Goal: Task Accomplishment & Management: Complete application form

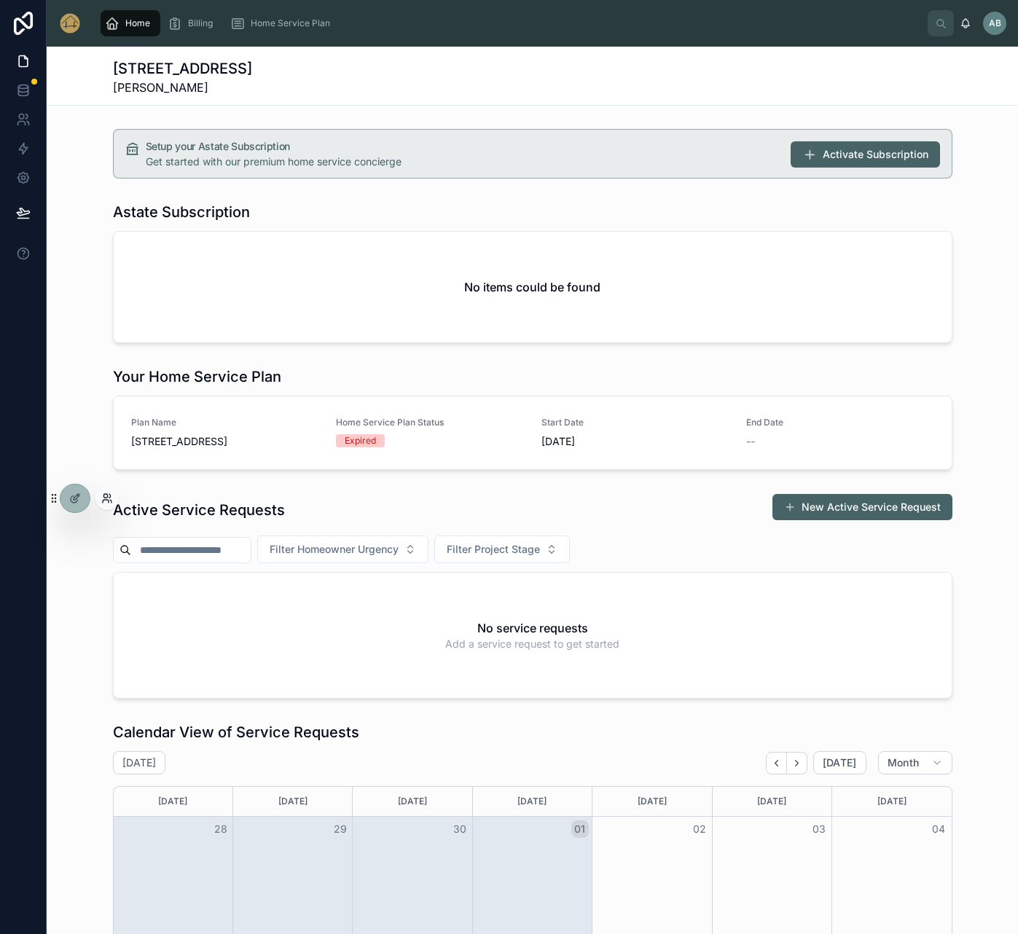
click at [108, 501] on icon at bounding box center [106, 501] width 6 height 3
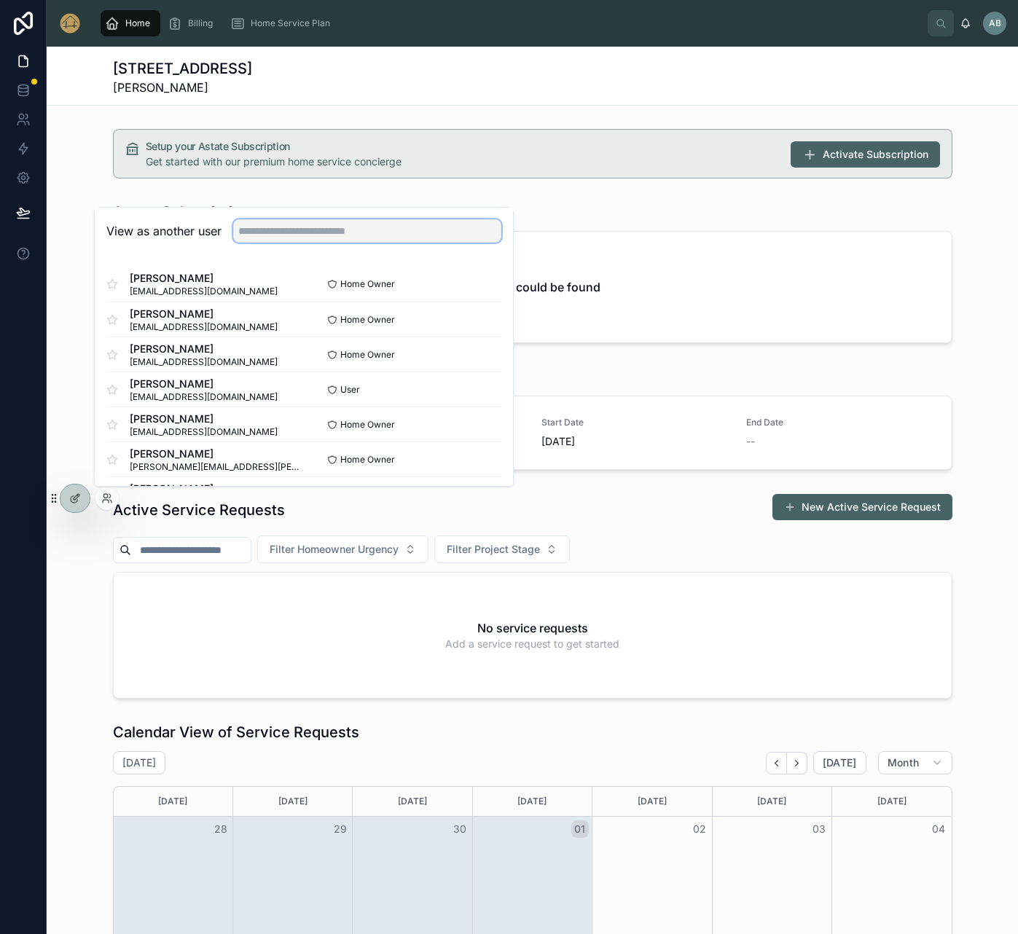
click at [286, 234] on input "text" at bounding box center [367, 230] width 268 height 23
click at [364, 234] on input "text" at bounding box center [367, 230] width 268 height 23
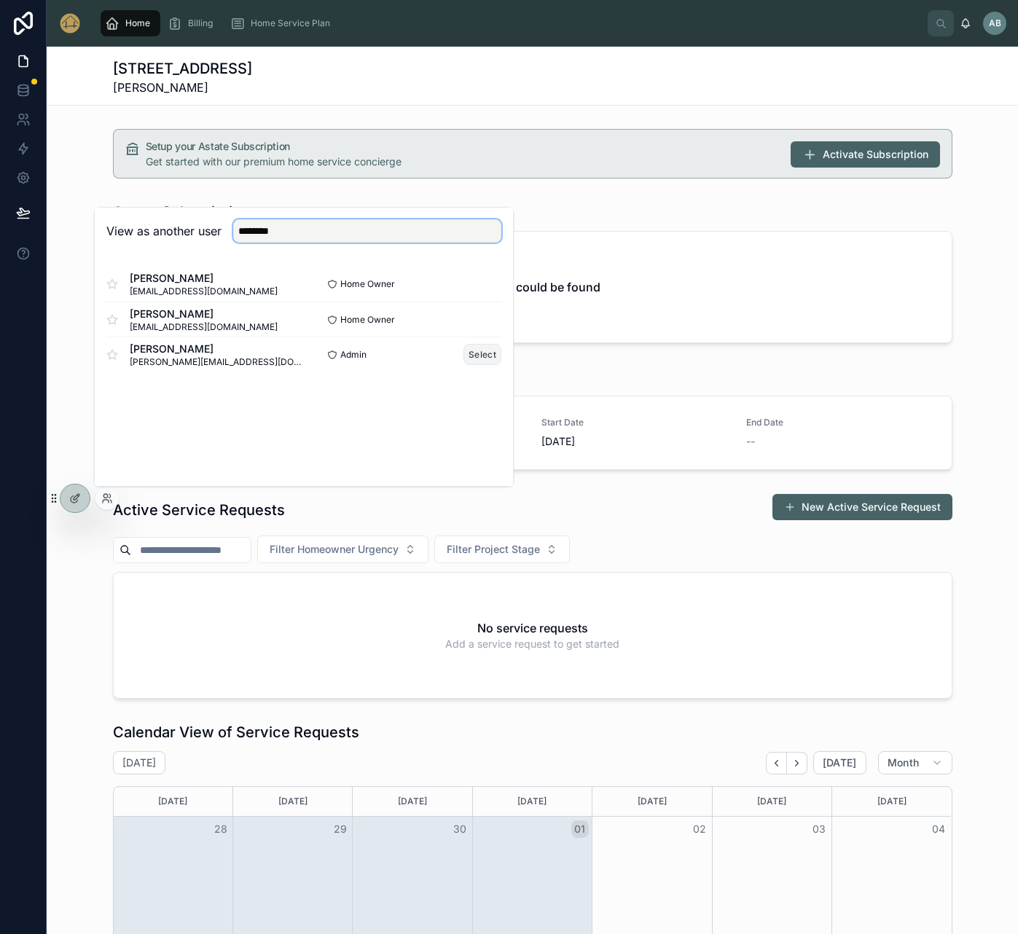
type input "********"
click at [485, 355] on button "Select" at bounding box center [482, 354] width 38 height 21
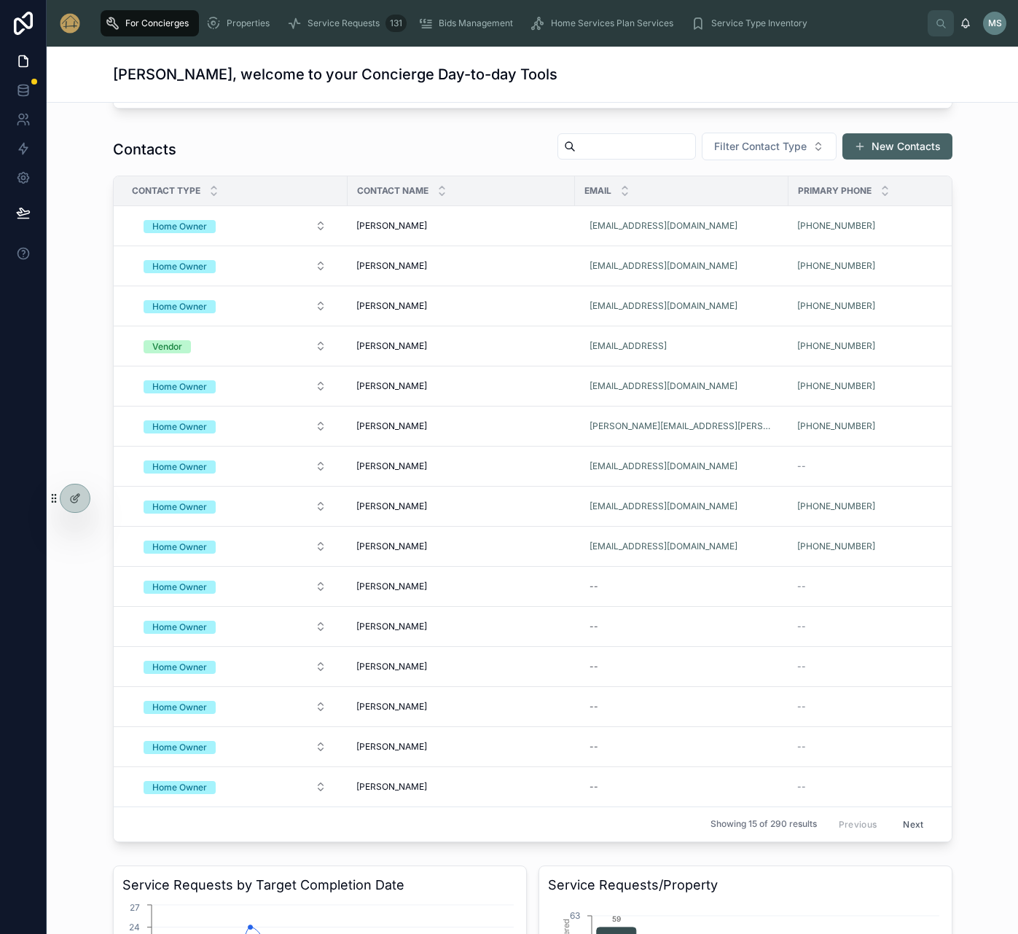
scroll to position [1634, 0]
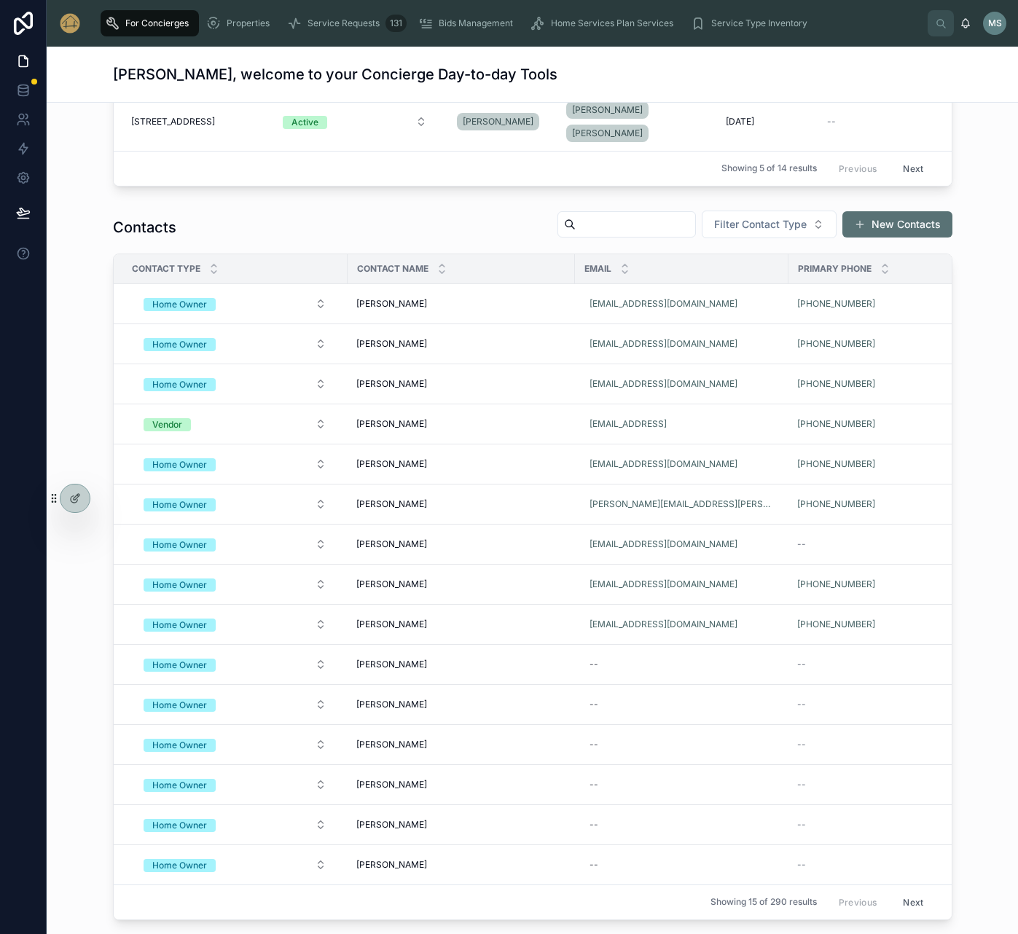
click at [915, 238] on button "New Contacts" at bounding box center [897, 224] width 110 height 26
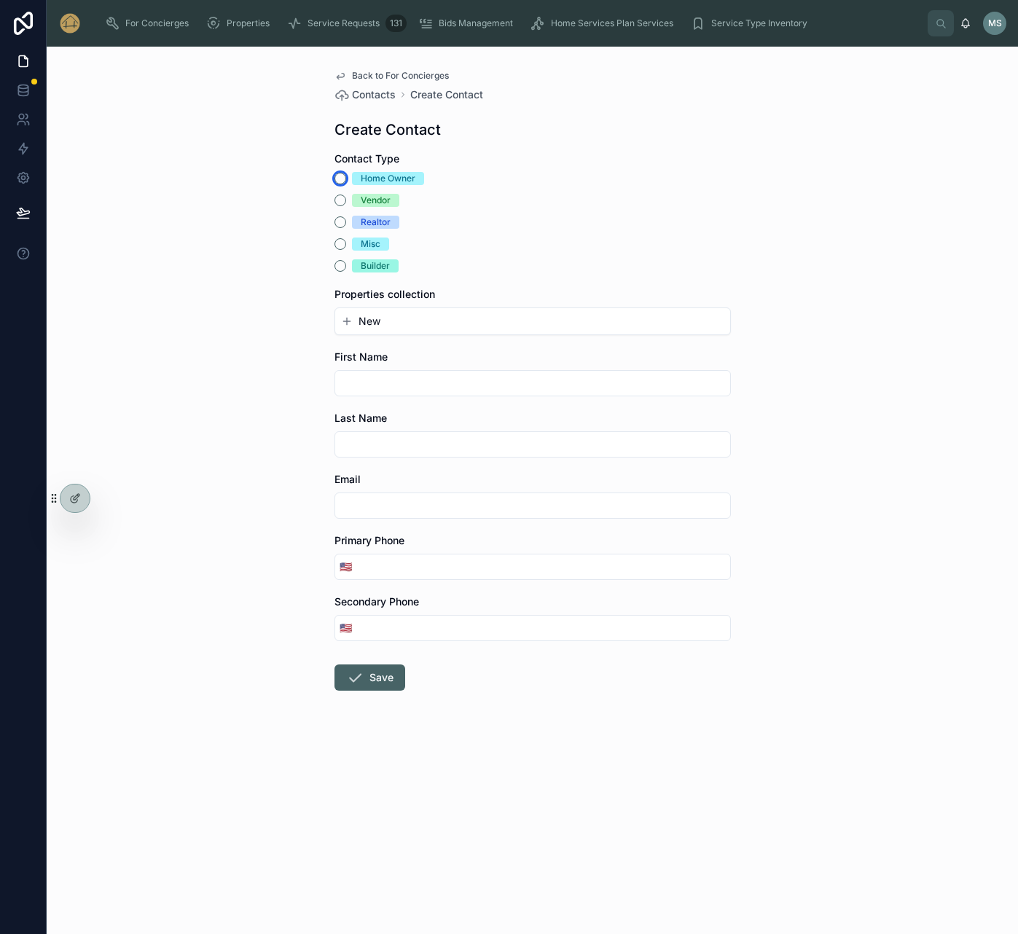
click at [342, 180] on button "Home Owner" at bounding box center [340, 179] width 12 height 12
click at [424, 323] on button "New" at bounding box center [532, 321] width 383 height 15
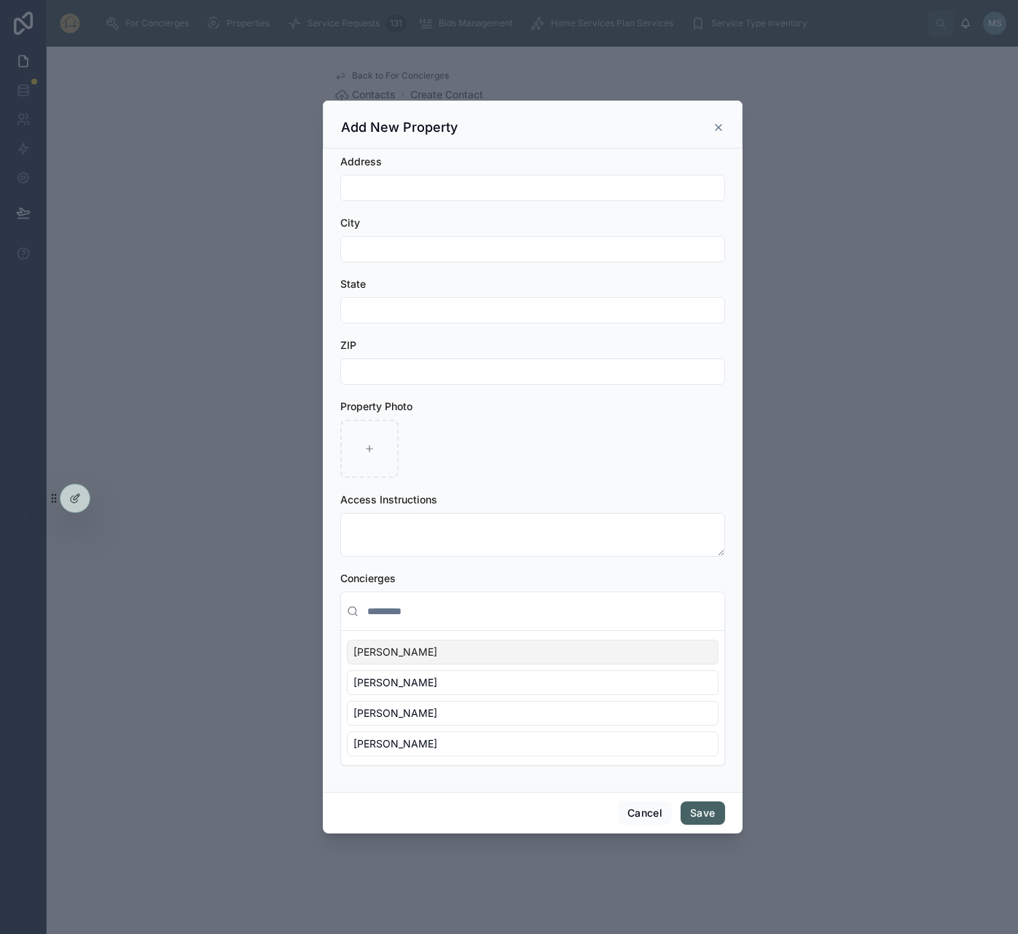
click at [416, 190] on input "text" at bounding box center [532, 188] width 383 height 20
type input "**********"
click at [417, 247] on input "text" at bounding box center [532, 249] width 383 height 20
type input "*"
click at [639, 815] on button "Cancel" at bounding box center [645, 813] width 54 height 23
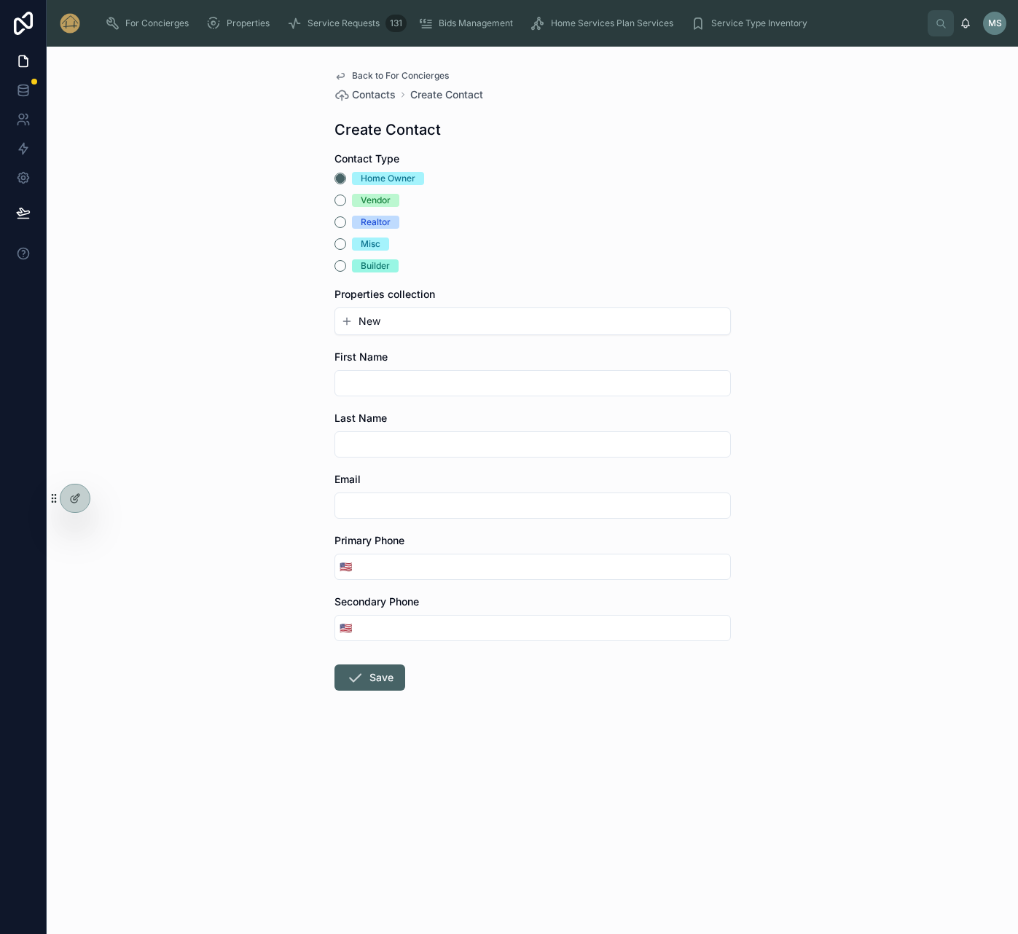
click at [431, 323] on button "New" at bounding box center [532, 321] width 383 height 15
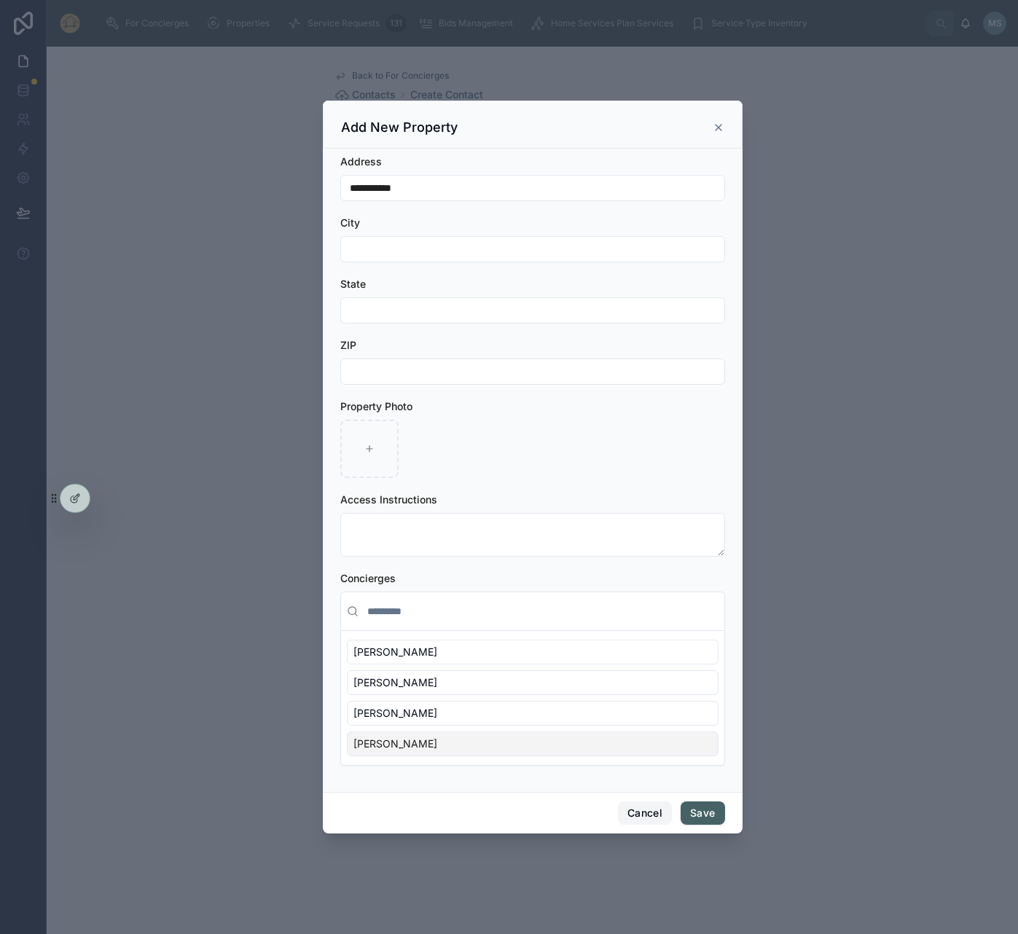
click at [646, 812] on button "Cancel" at bounding box center [645, 813] width 54 height 23
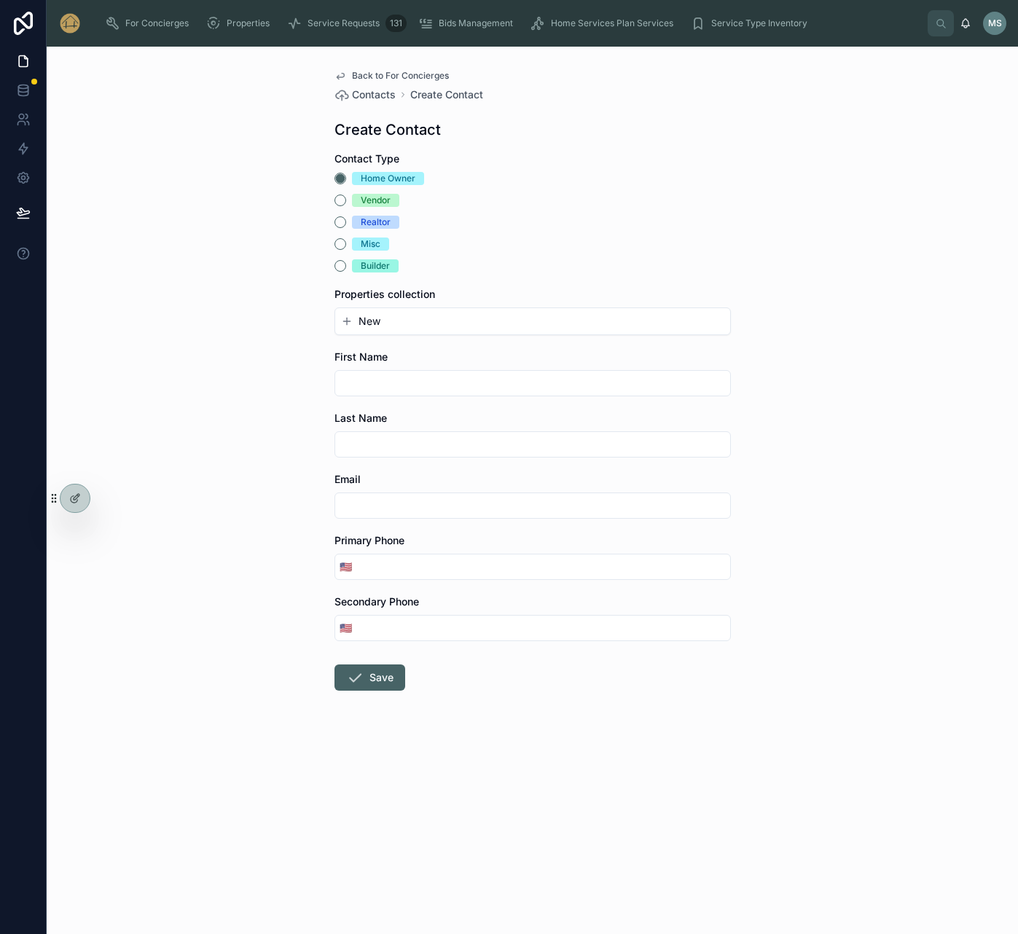
click at [426, 383] on input "text" at bounding box center [532, 383] width 395 height 20
click at [554, 333] on div "New" at bounding box center [532, 321] width 395 height 26
click at [559, 329] on div "New" at bounding box center [532, 321] width 395 height 26
click at [430, 381] on input "text" at bounding box center [532, 383] width 395 height 20
click at [242, 20] on span "Properties" at bounding box center [248, 23] width 43 height 12
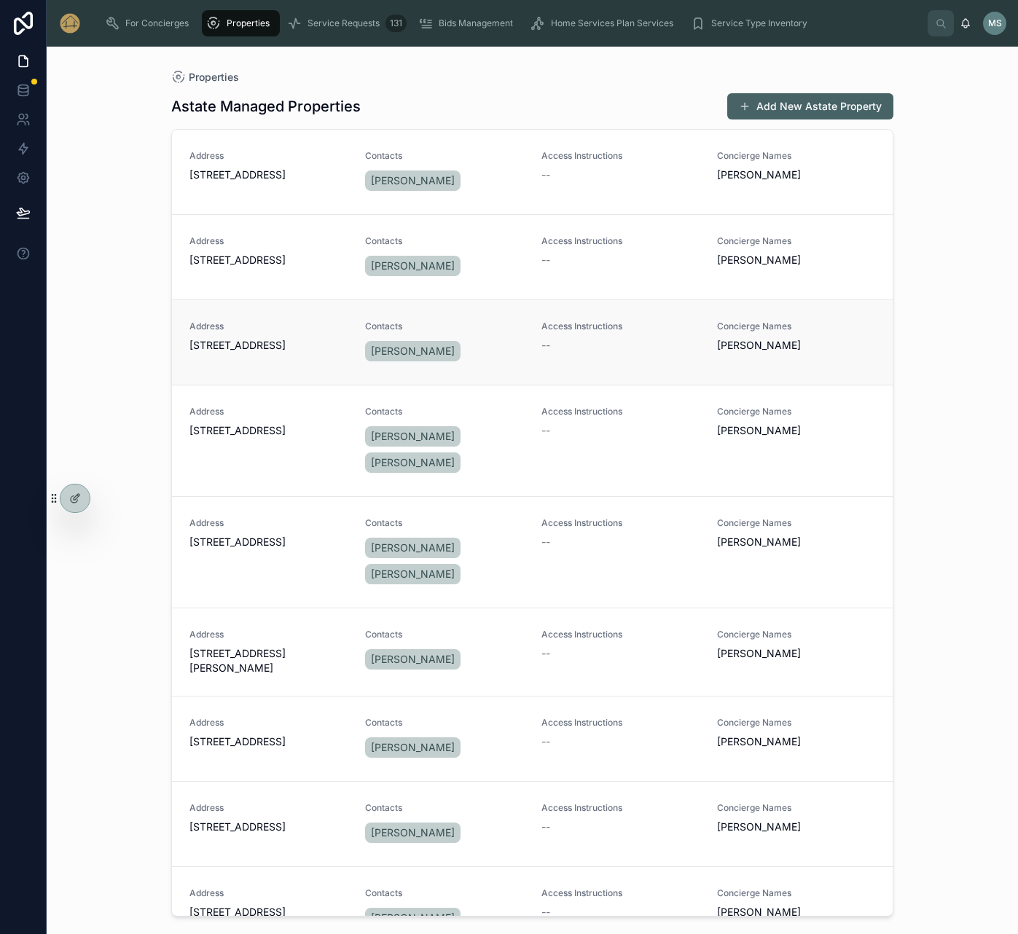
scroll to position [47, 0]
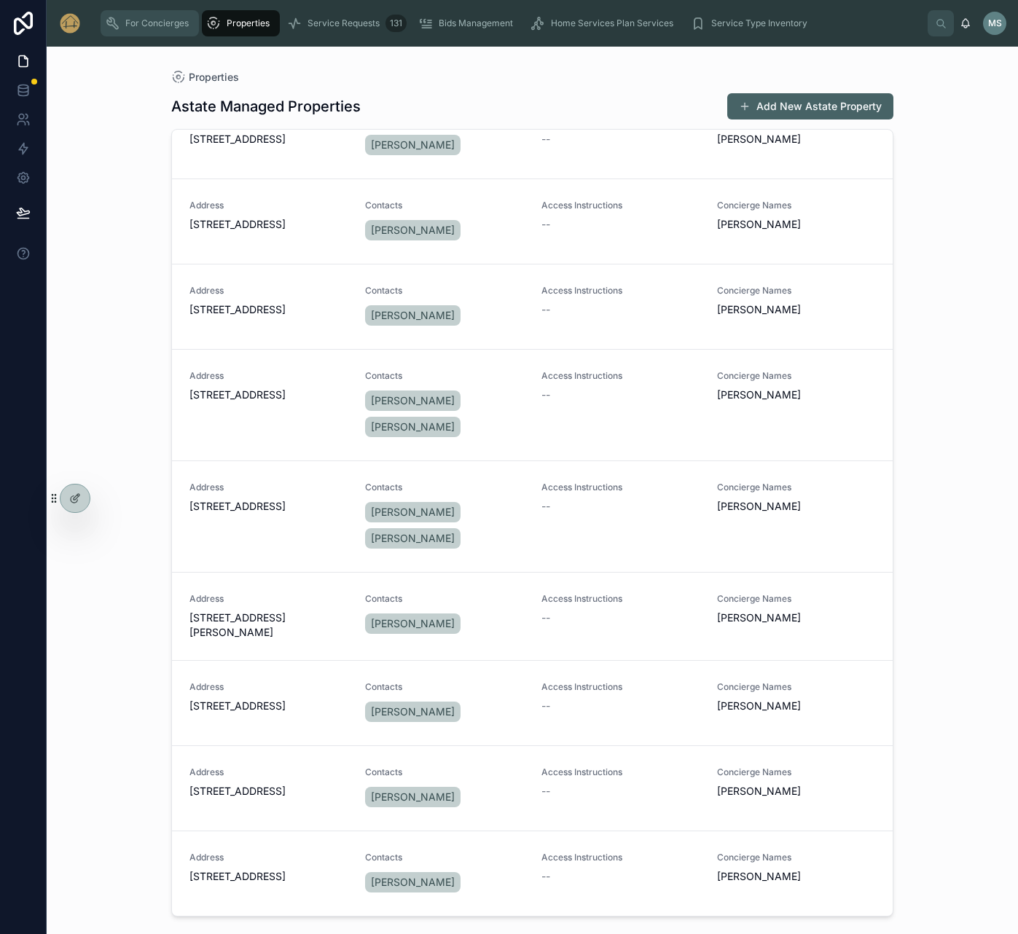
click at [149, 26] on span "For Concierges" at bounding box center [156, 23] width 63 height 12
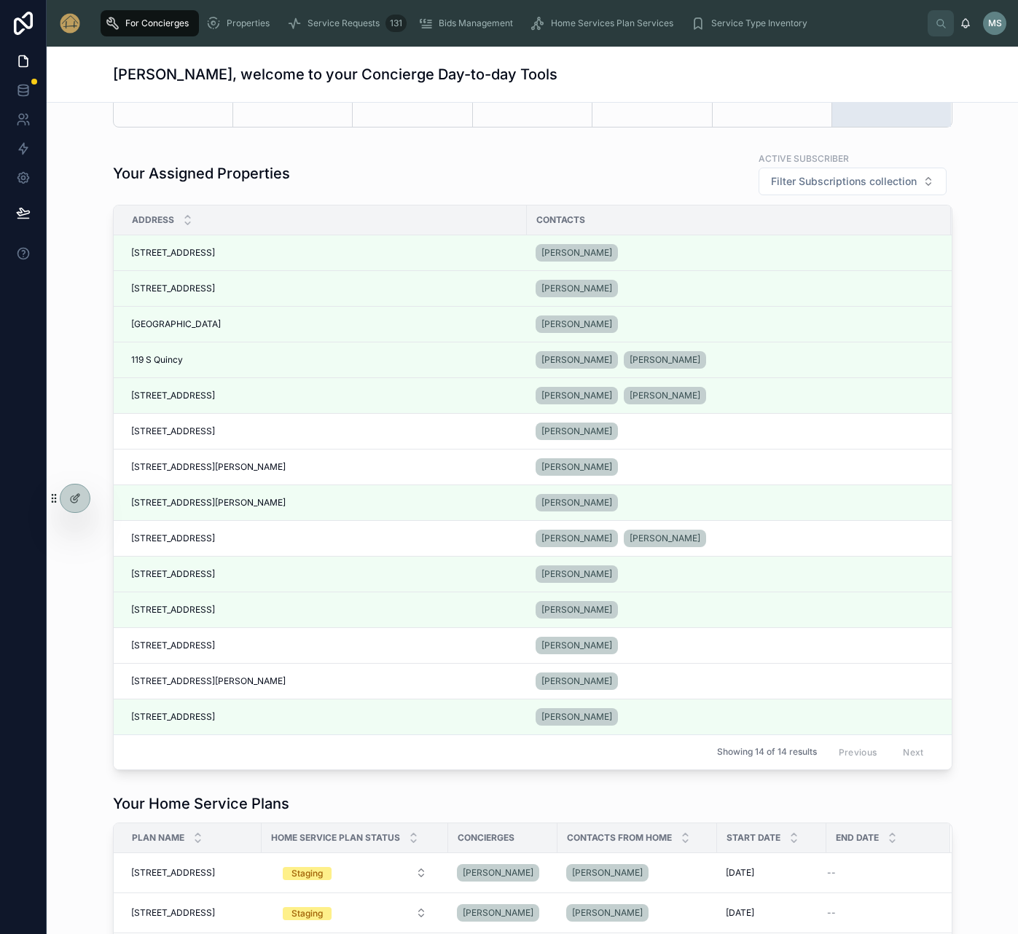
scroll to position [694, 0]
click at [190, 652] on td "211 S. Waiola Ave 211 S. Waiola Ave" at bounding box center [320, 645] width 413 height 36
click at [191, 643] on span "211 S. Waiola Ave" at bounding box center [173, 645] width 84 height 12
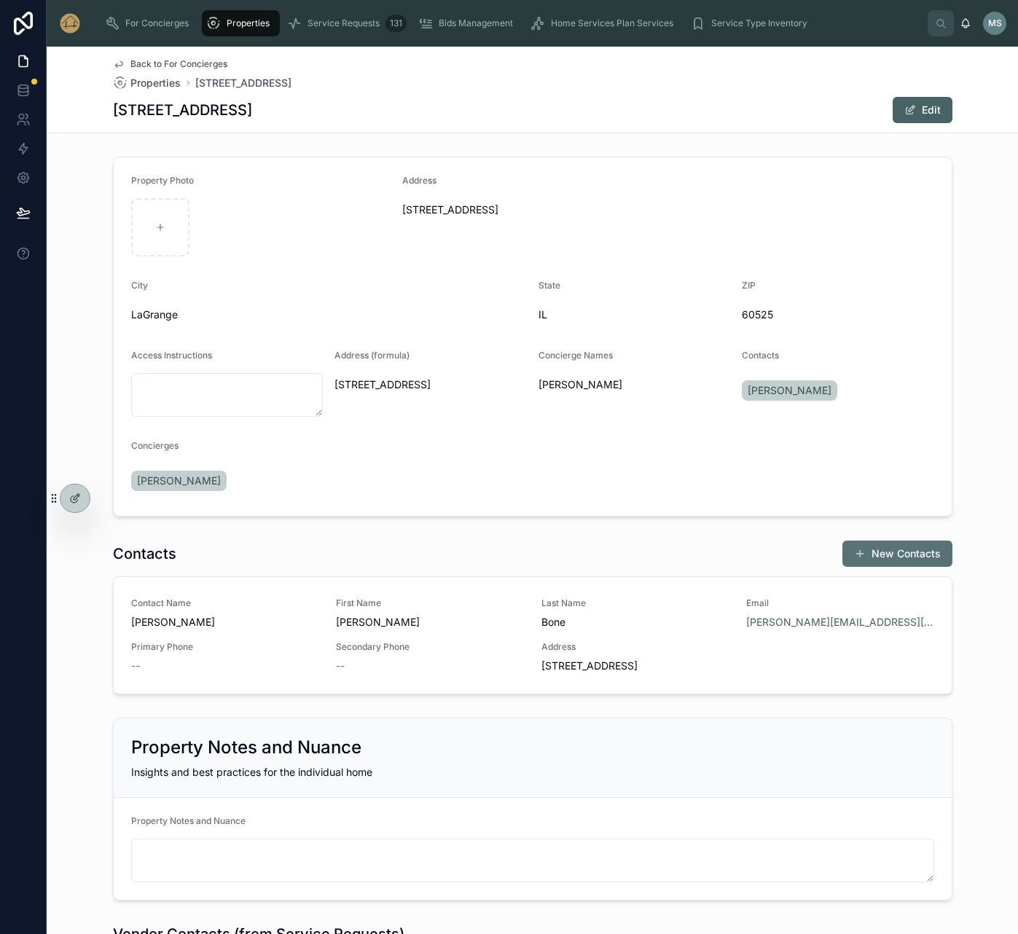
click at [904, 555] on button "New Contacts" at bounding box center [897, 554] width 110 height 26
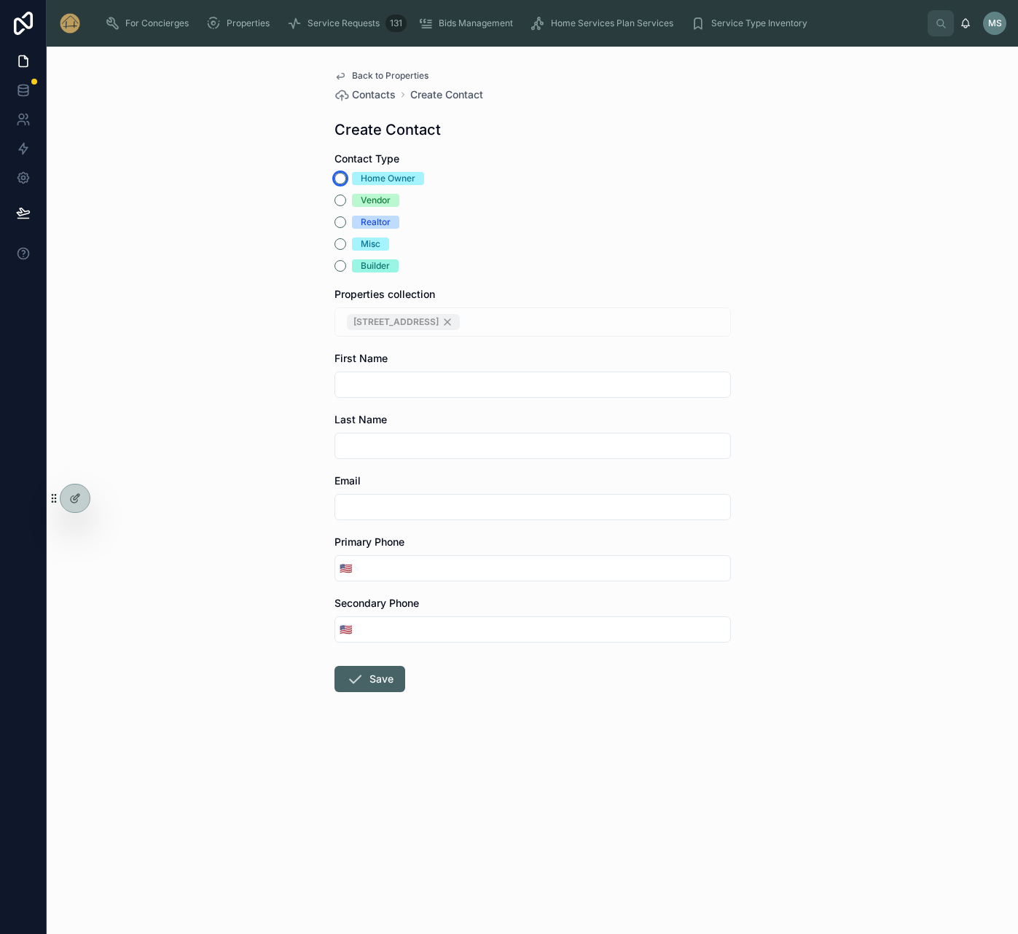
click at [340, 179] on button "Home Owner" at bounding box center [340, 179] width 12 height 12
click at [393, 380] on input "text" at bounding box center [532, 385] width 395 height 20
type input "******"
type input "****"
click at [440, 501] on input "text" at bounding box center [532, 507] width 395 height 20
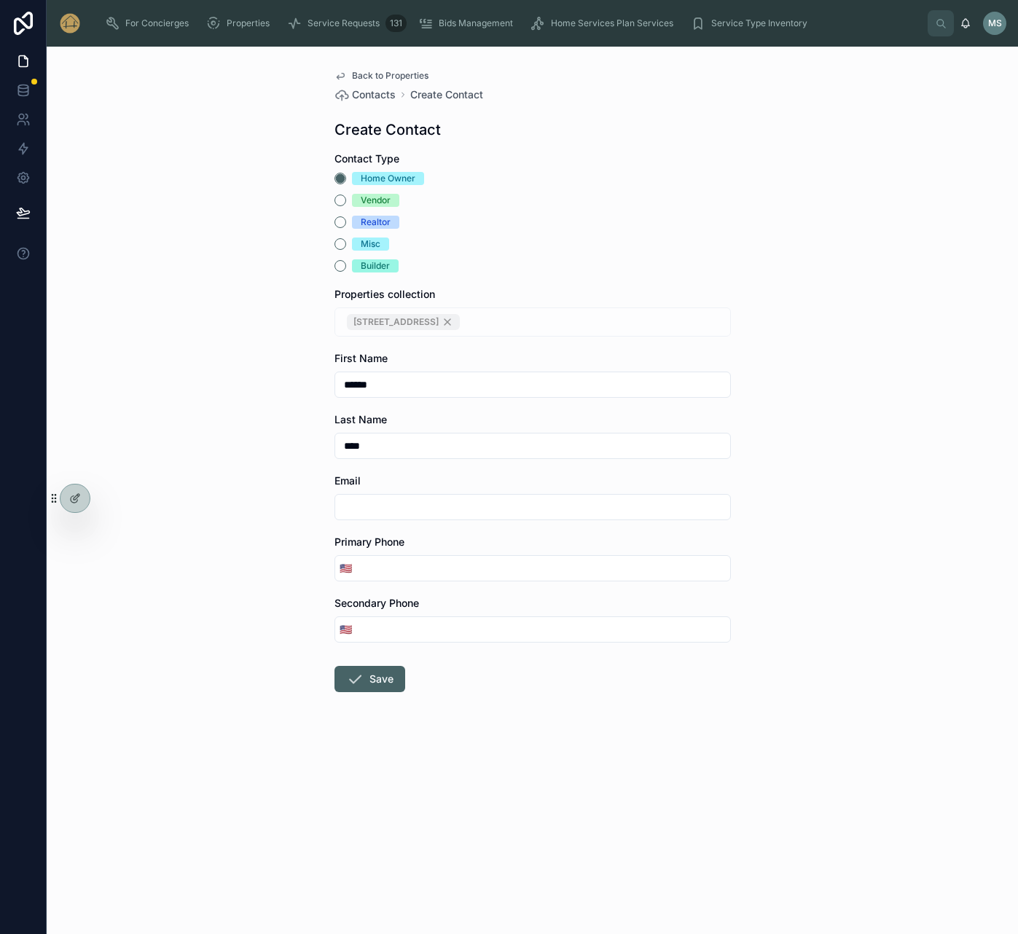
paste input "**********"
type input "**********"
click at [418, 568] on input "tel" at bounding box center [543, 568] width 374 height 20
click at [364, 678] on button "Save" at bounding box center [369, 679] width 71 height 26
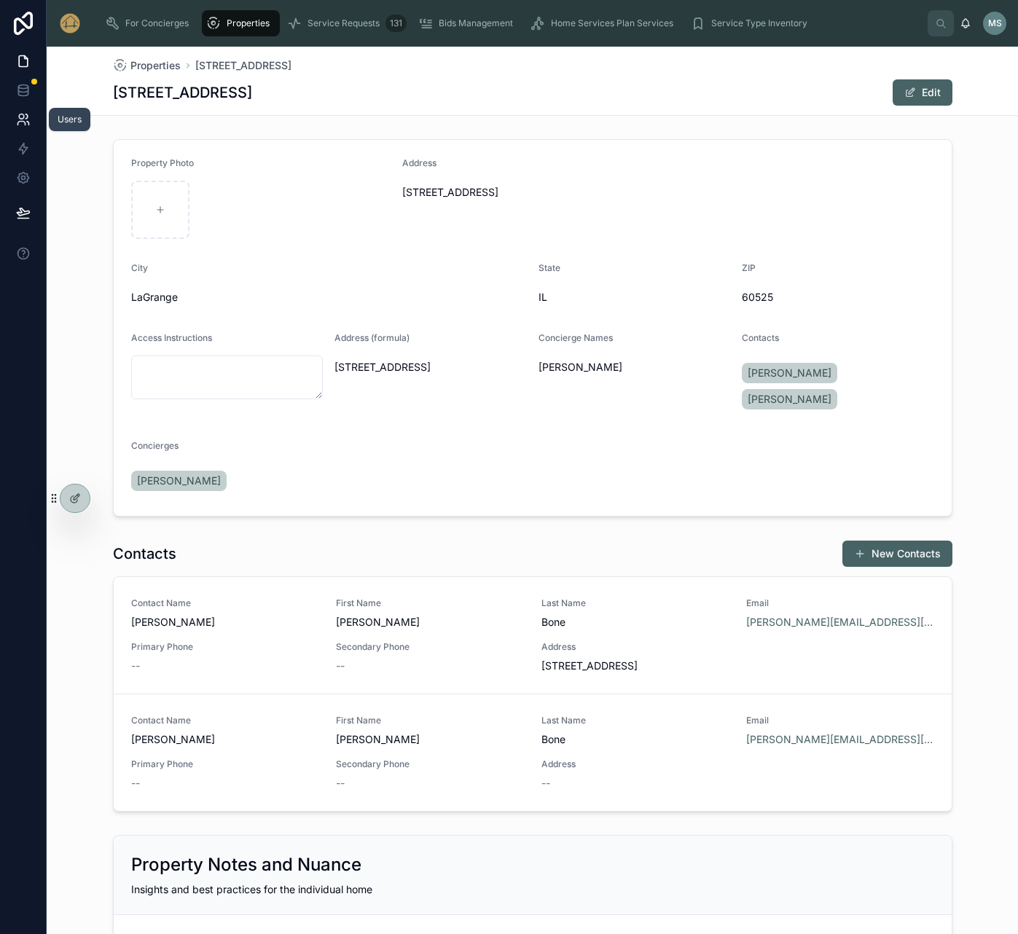
click at [29, 117] on icon at bounding box center [23, 119] width 15 height 15
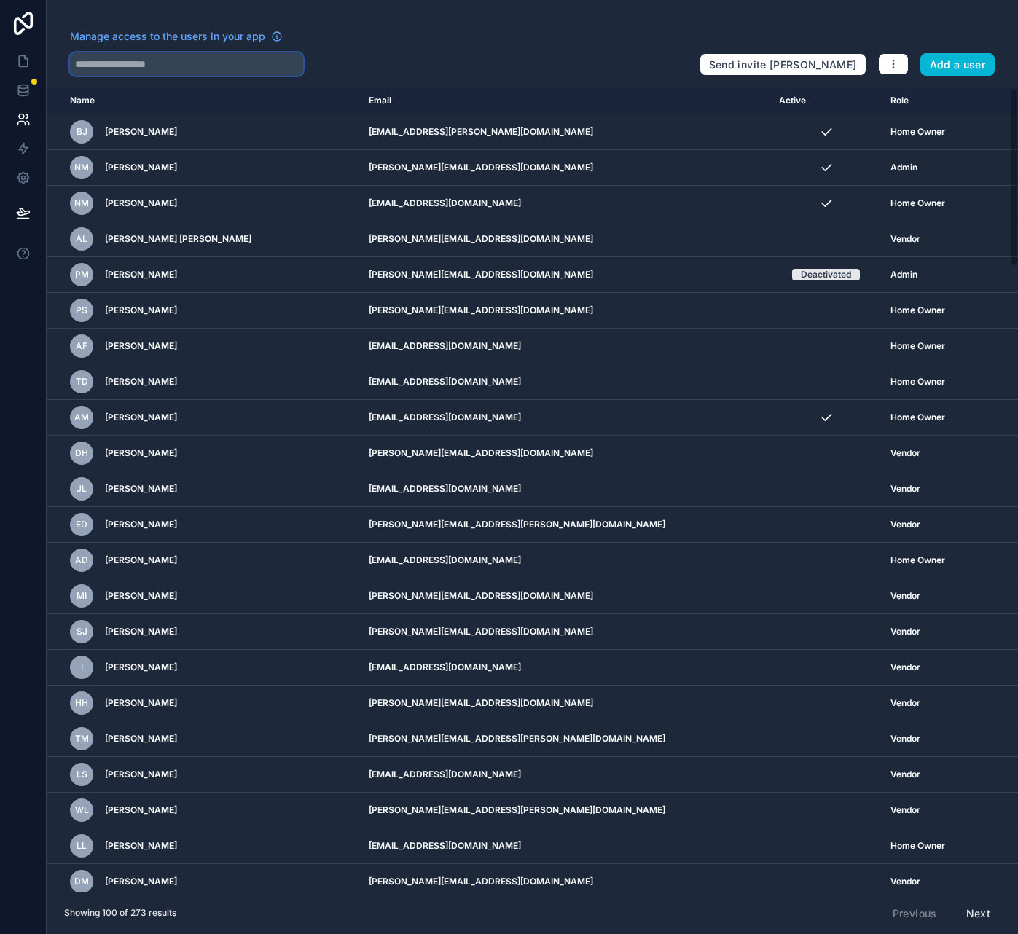
click at [125, 64] on input "text" at bounding box center [186, 63] width 233 height 23
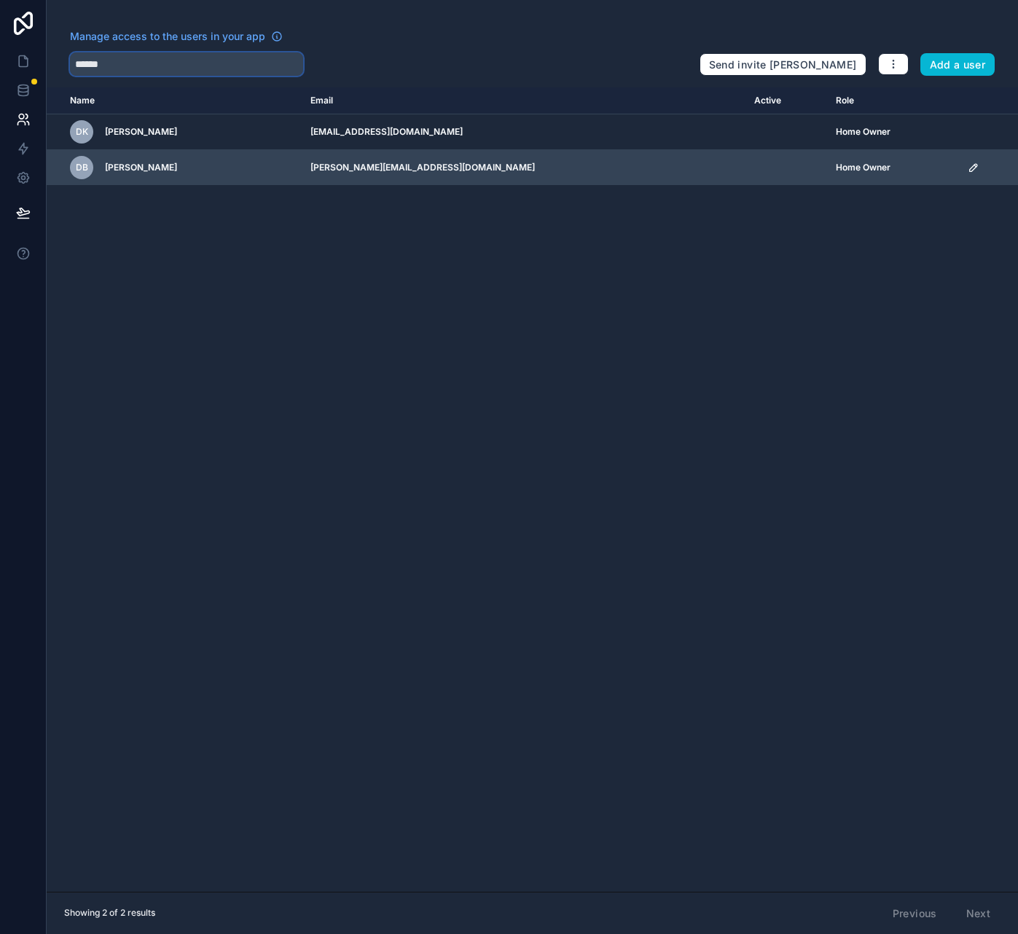
type input "******"
click at [968, 171] on icon "scrollable content" at bounding box center [974, 168] width 12 height 12
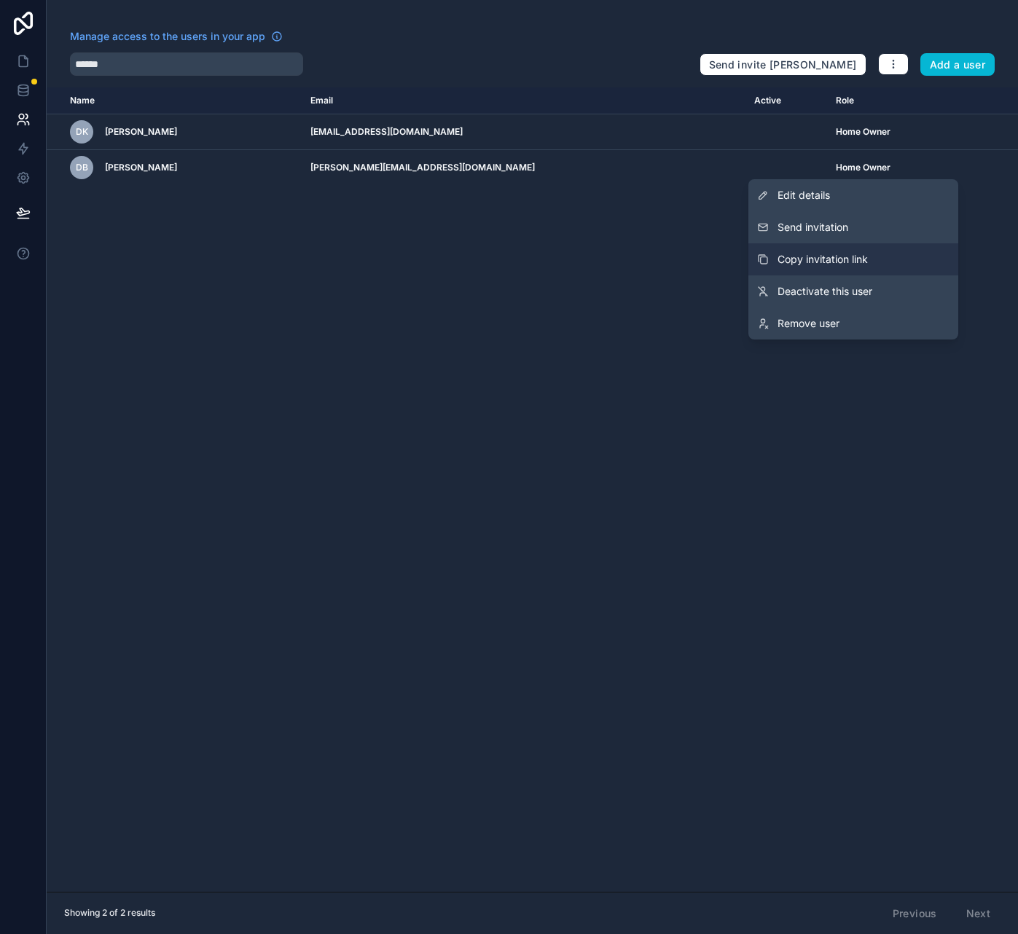
click at [873, 262] on button "Copy invitation link" at bounding box center [853, 259] width 210 height 32
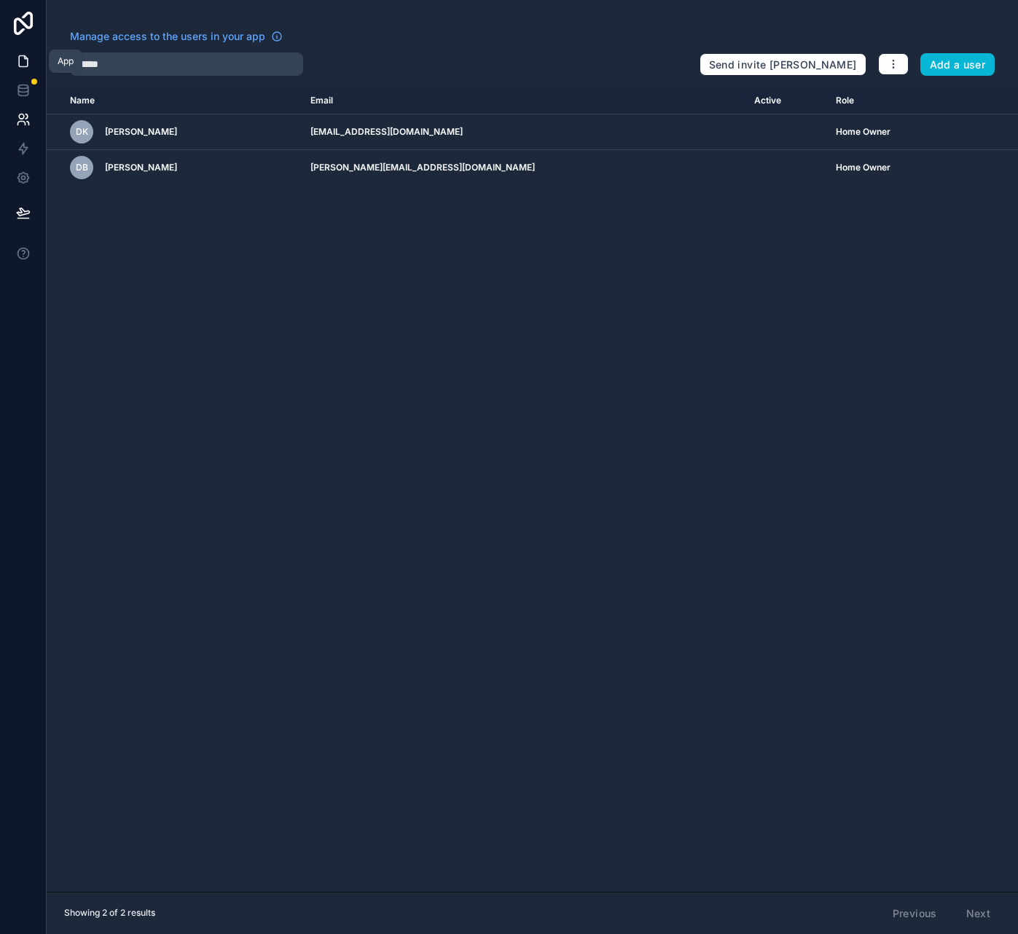
click at [19, 60] on icon at bounding box center [23, 61] width 15 height 15
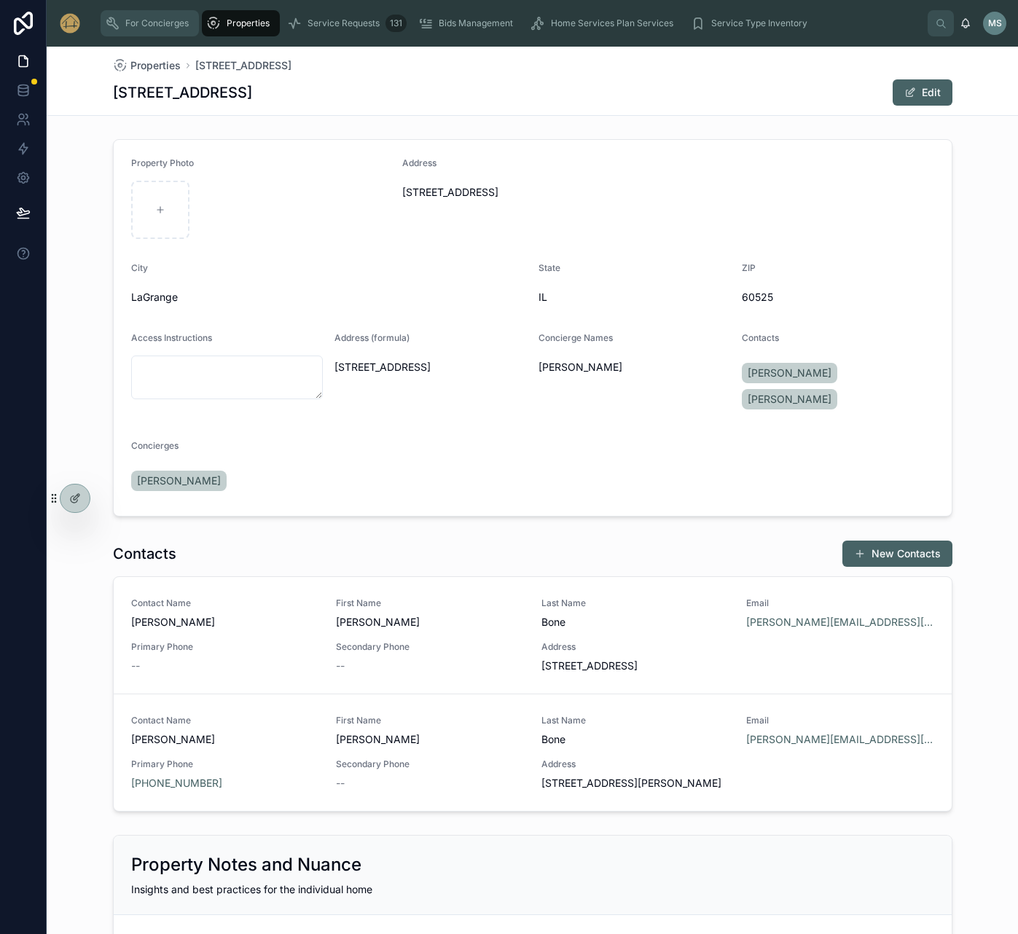
click at [161, 25] on span "For Concierges" at bounding box center [156, 23] width 63 height 12
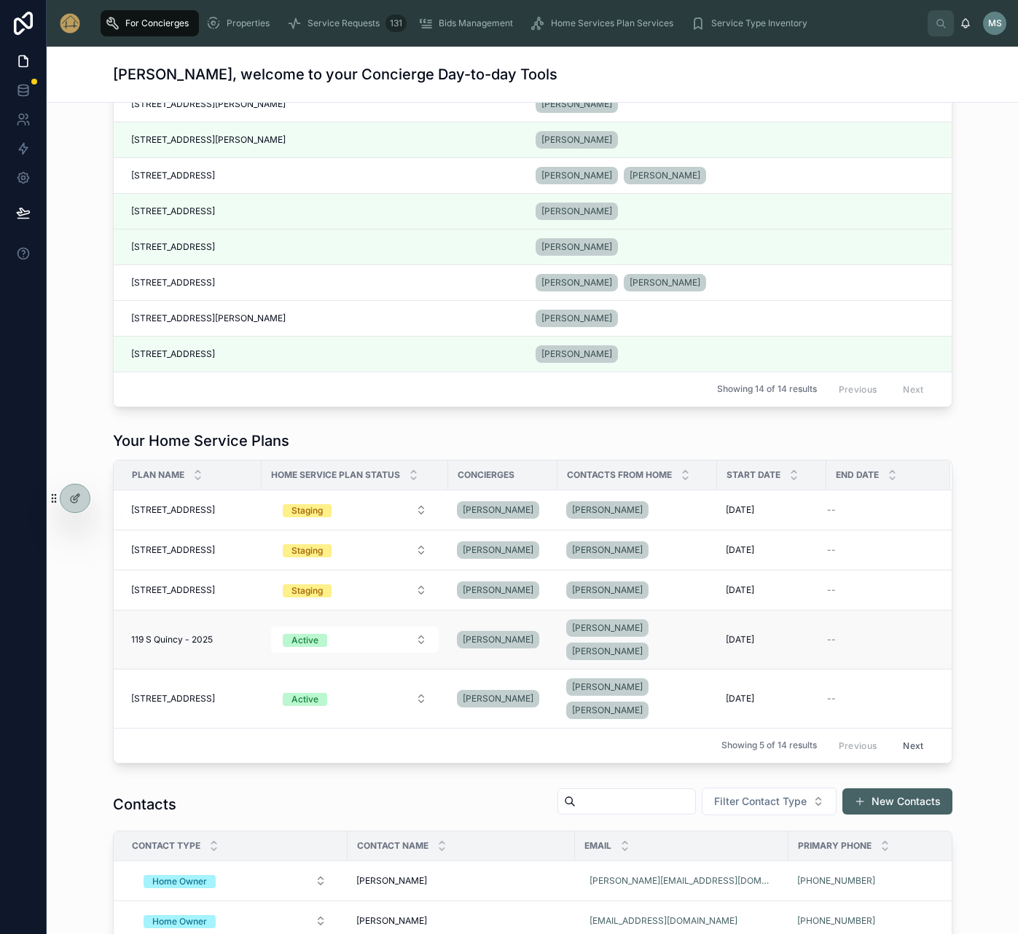
scroll to position [1058, 0]
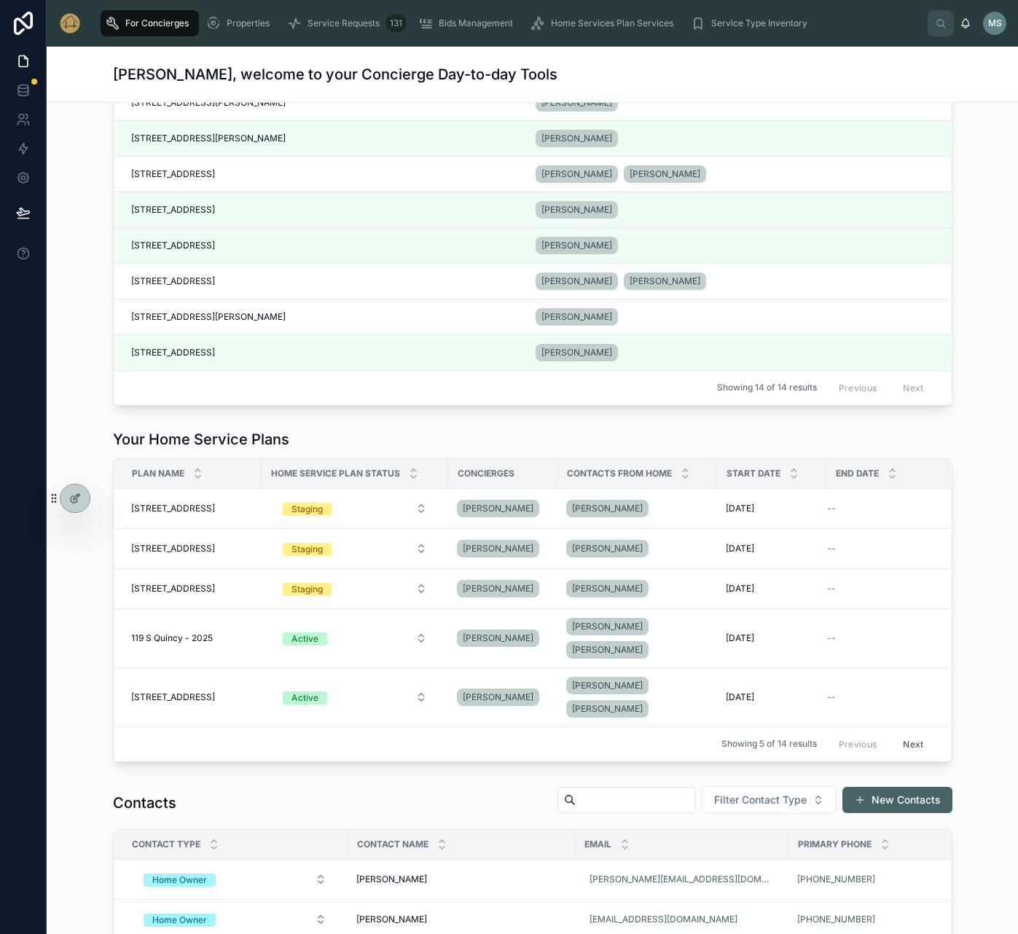
click at [905, 756] on button "Next" at bounding box center [913, 744] width 41 height 23
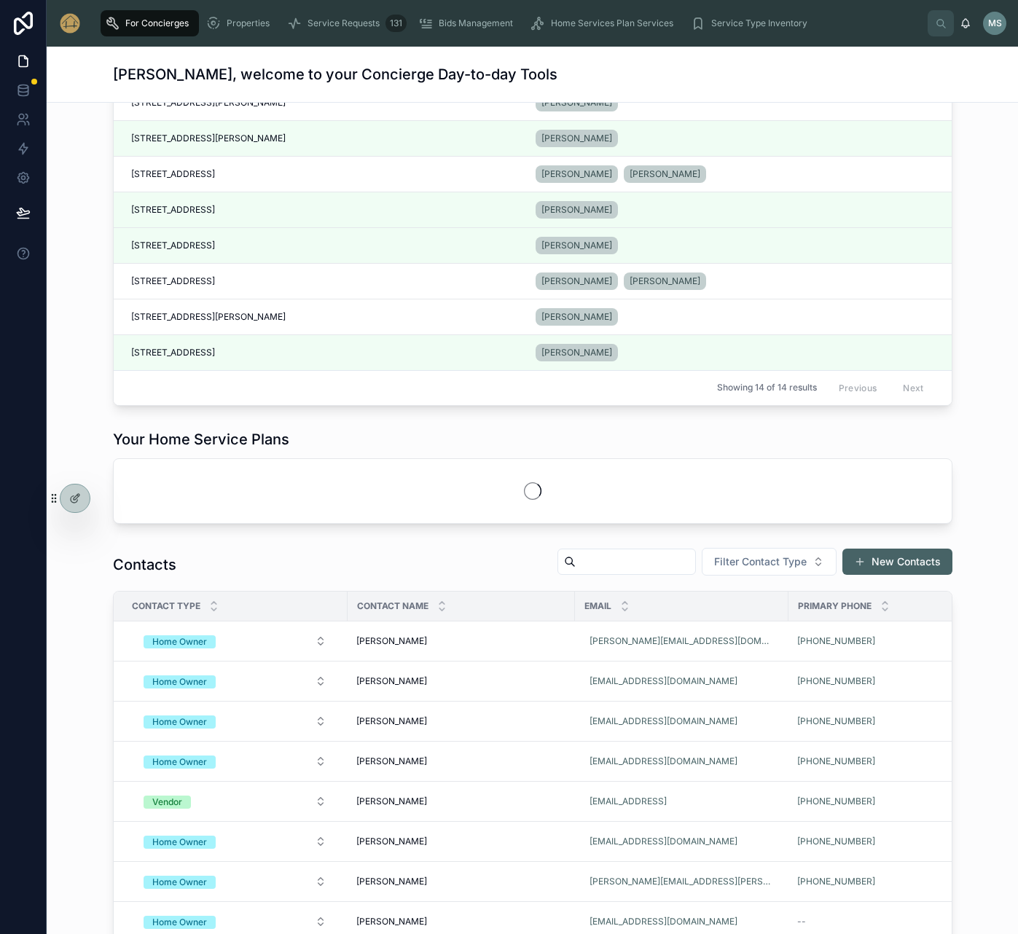
scroll to position [1054, 0]
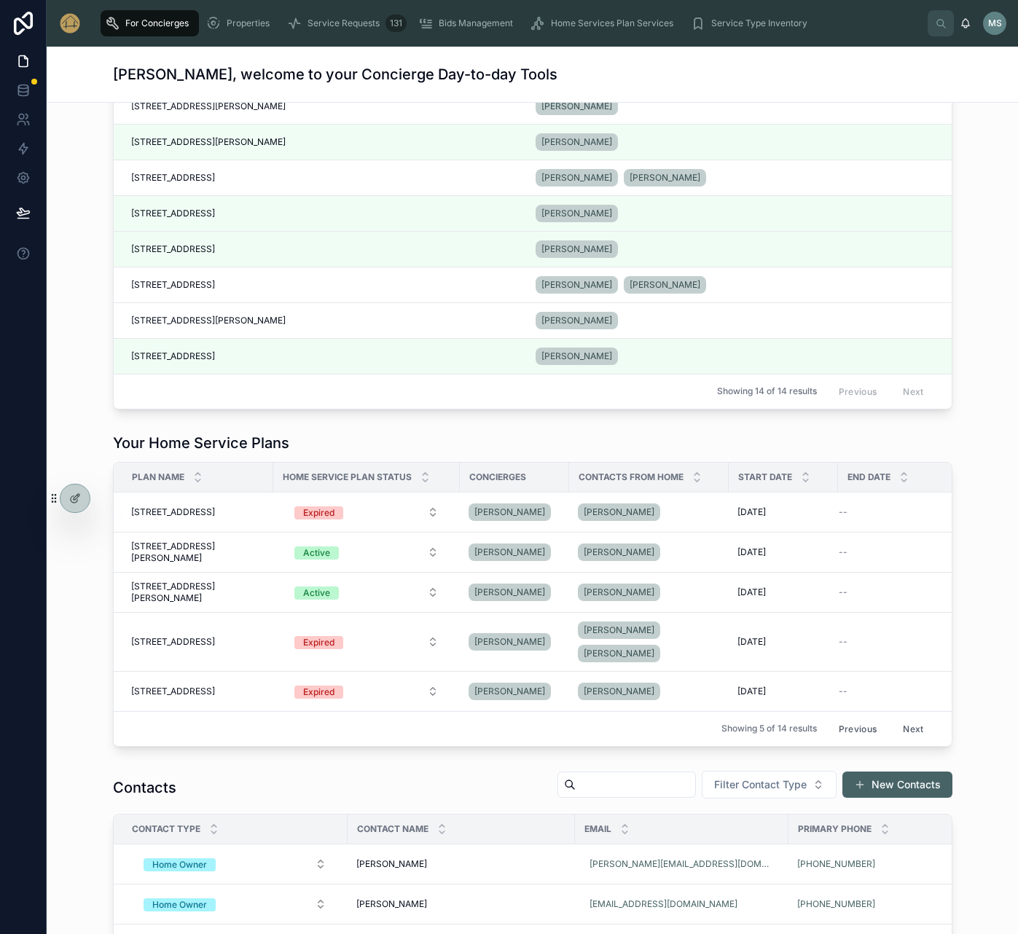
click at [914, 740] on button "Next" at bounding box center [913, 729] width 41 height 23
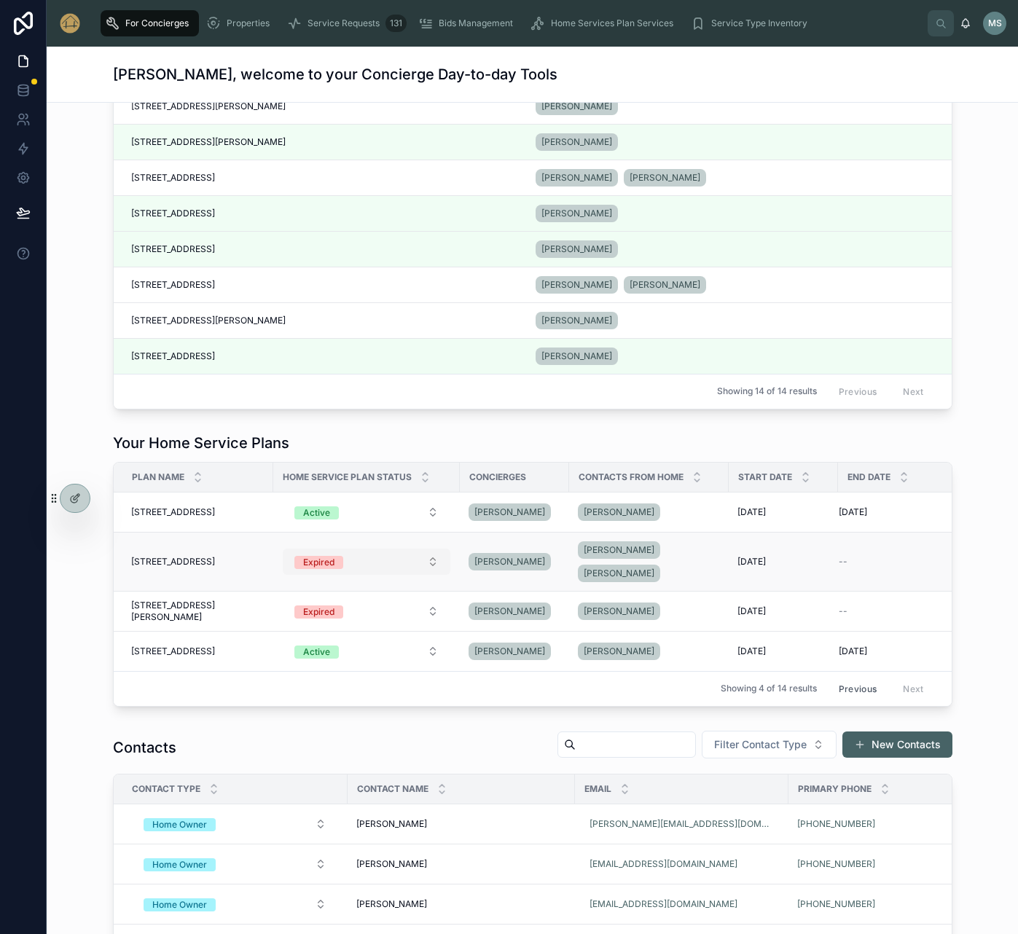
click at [425, 563] on button "Expired" at bounding box center [367, 562] width 168 height 26
click at [315, 667] on span "Staging" at bounding box center [297, 664] width 49 height 13
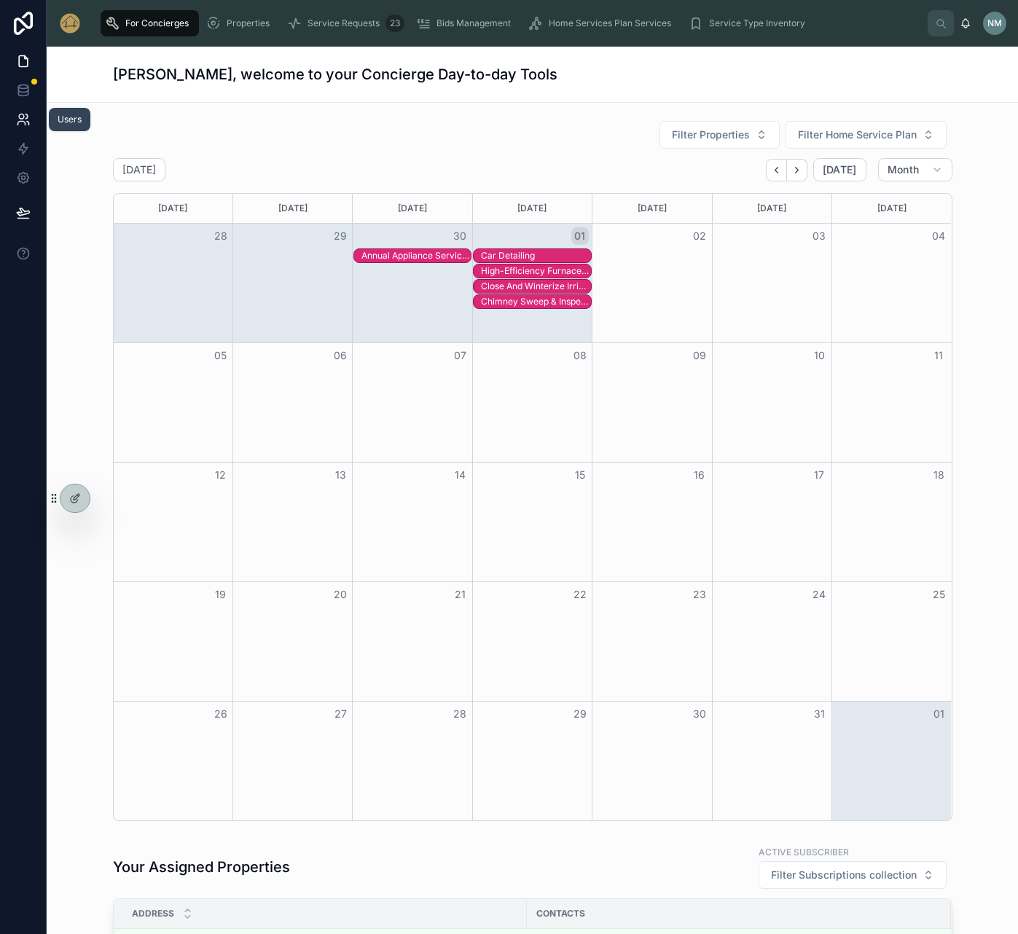
click at [25, 120] on icon at bounding box center [23, 119] width 15 height 15
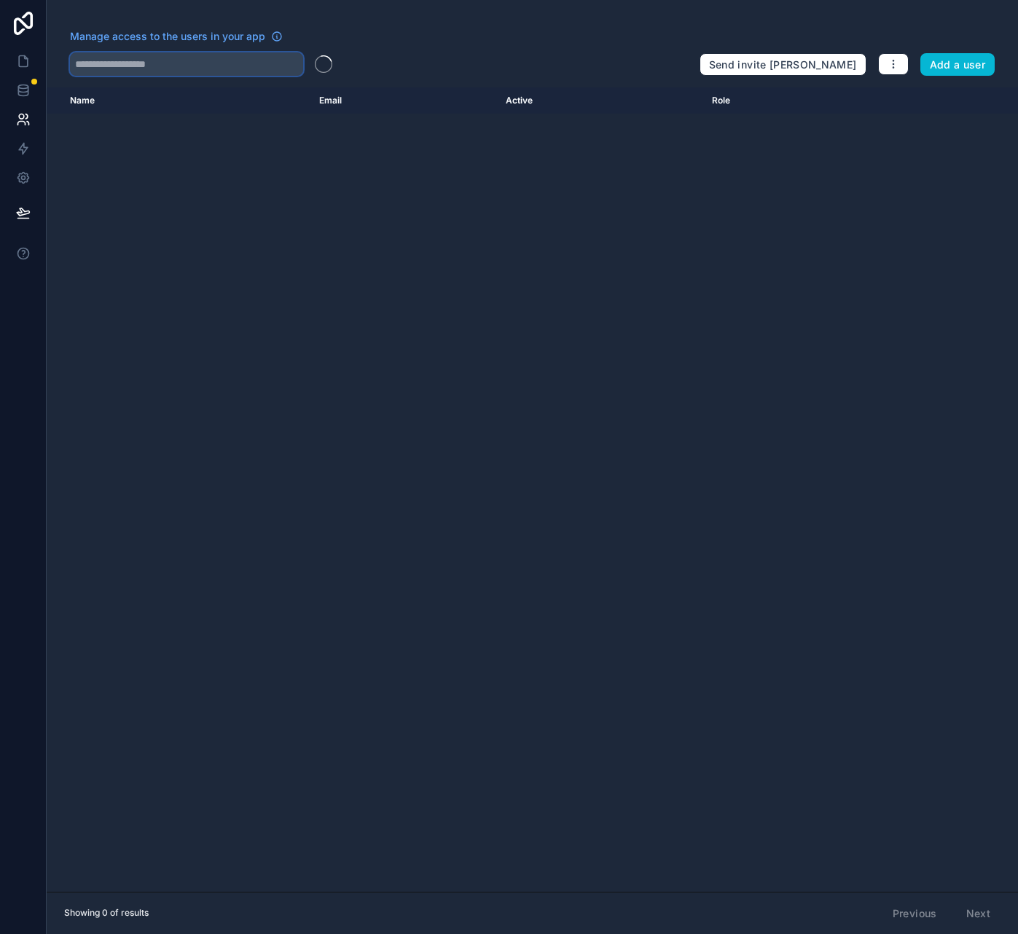
click at [126, 62] on input "text" at bounding box center [186, 63] width 233 height 23
type input "******"
